Goal: Information Seeking & Learning: Learn about a topic

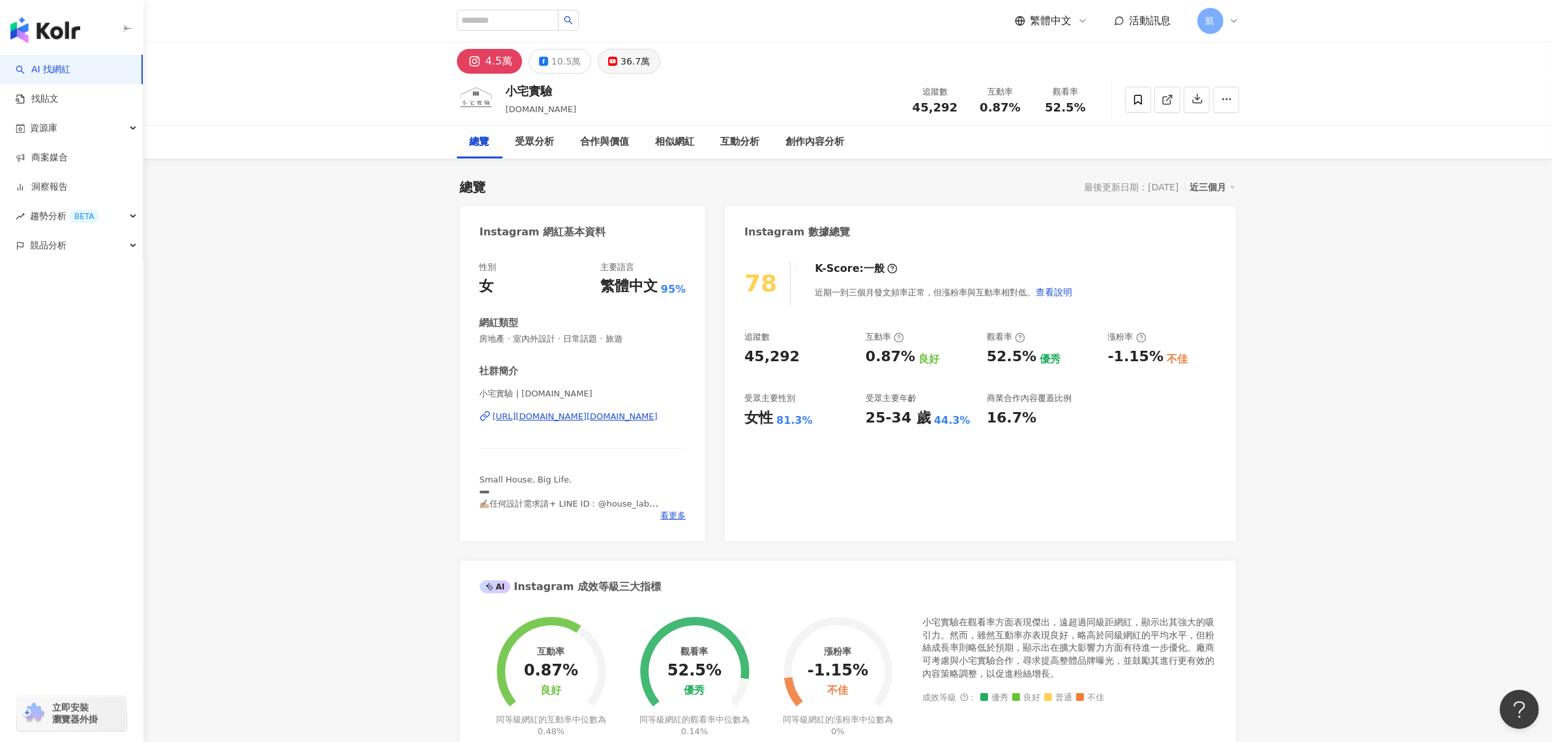
click at [616, 54] on button "36.7萬" at bounding box center [629, 61] width 63 height 25
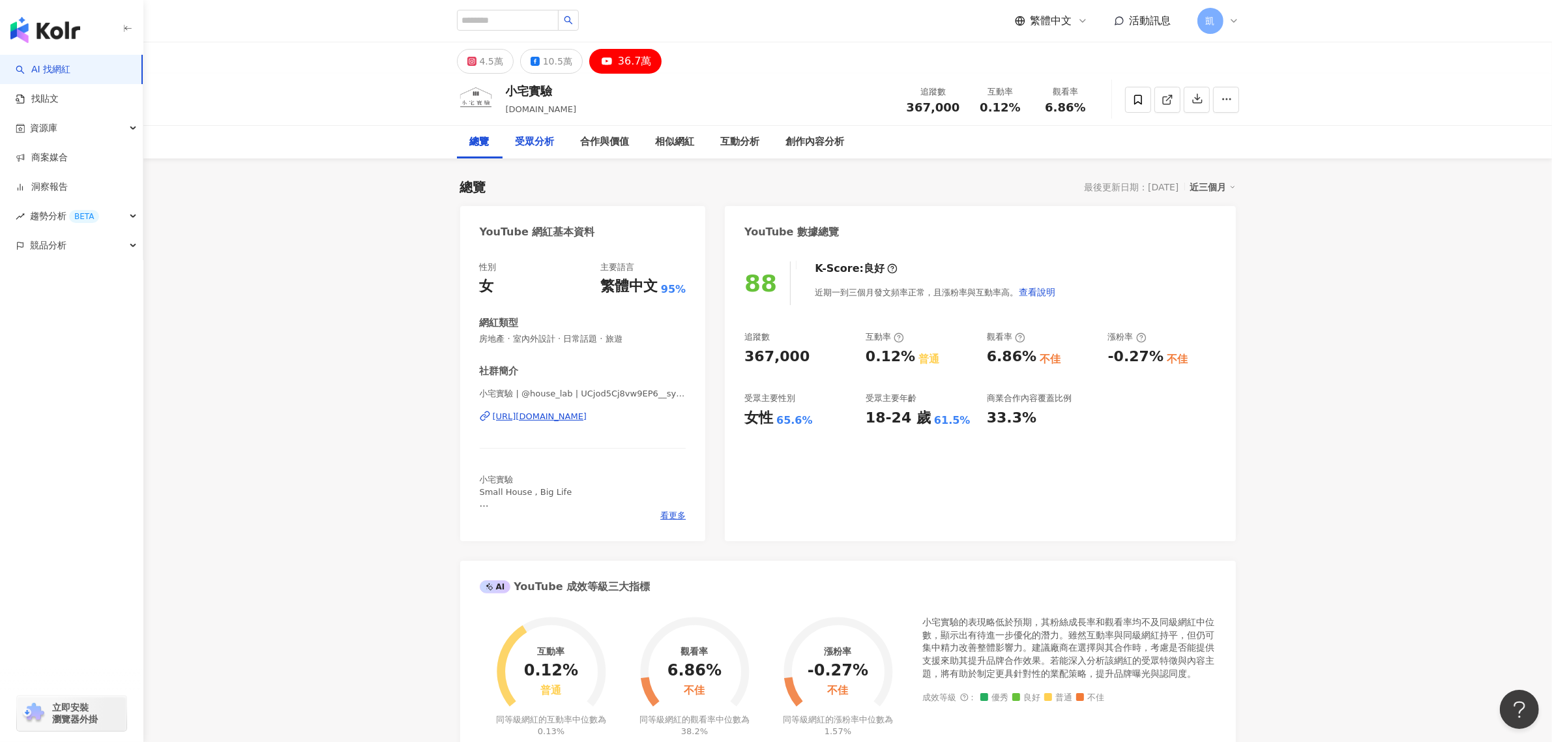
click at [534, 143] on div "受眾分析" at bounding box center [534, 142] width 39 height 16
click at [487, 69] on div "4.5萬" at bounding box center [491, 61] width 23 height 18
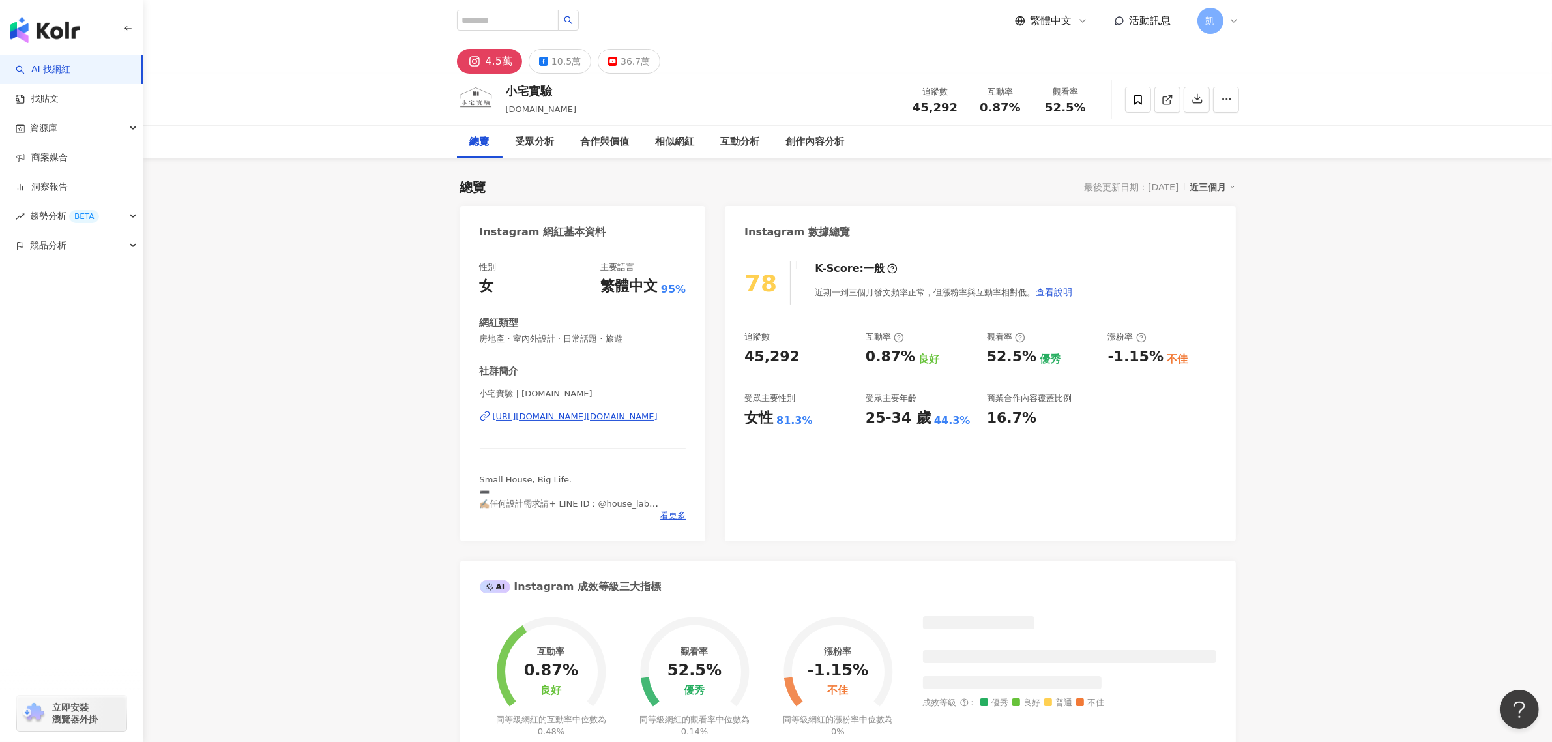
click at [495, 59] on div "4.5萬" at bounding box center [498, 61] width 27 height 18
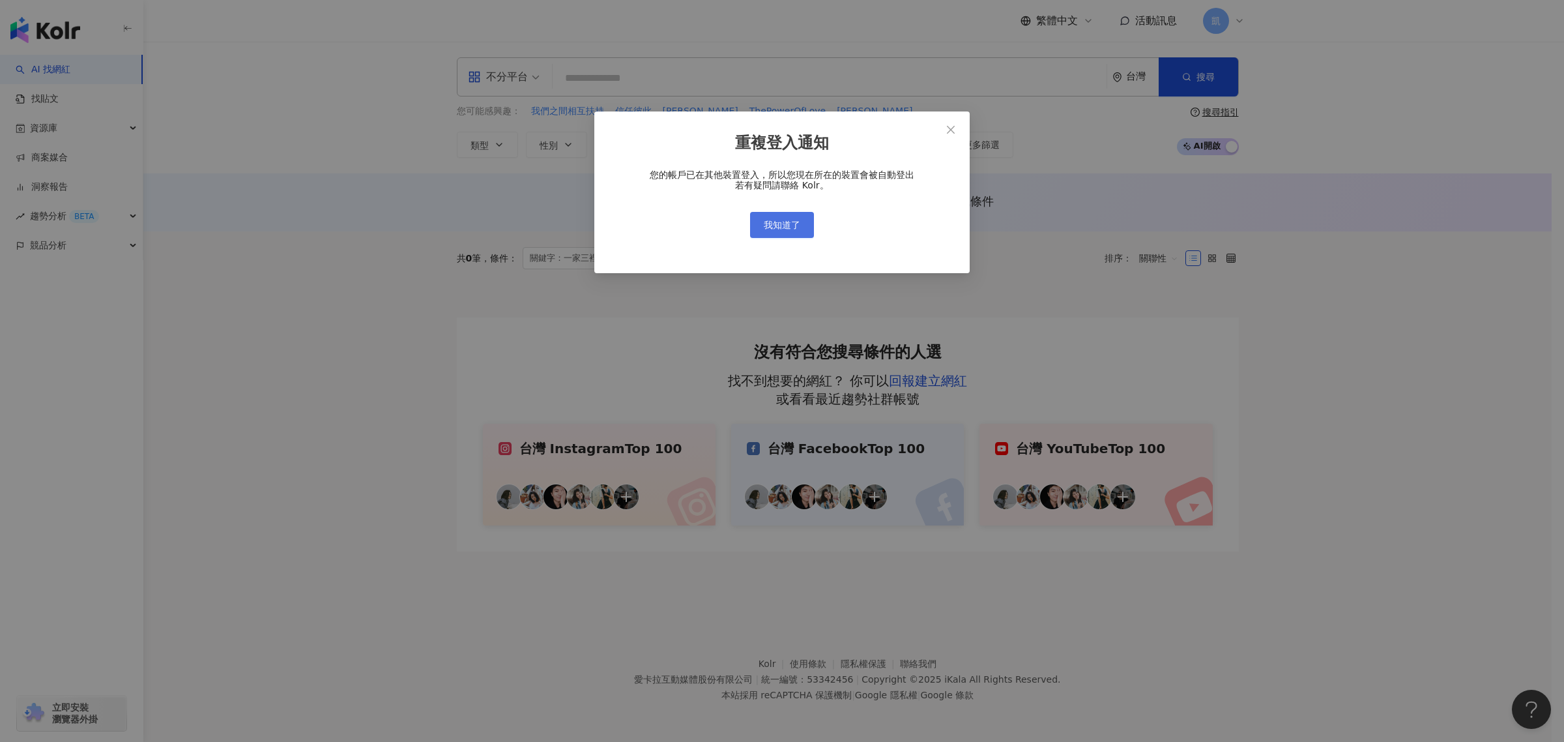
click at [788, 229] on span "我知道了" at bounding box center [782, 225] width 36 height 10
